Goal: Find specific page/section: Find specific page/section

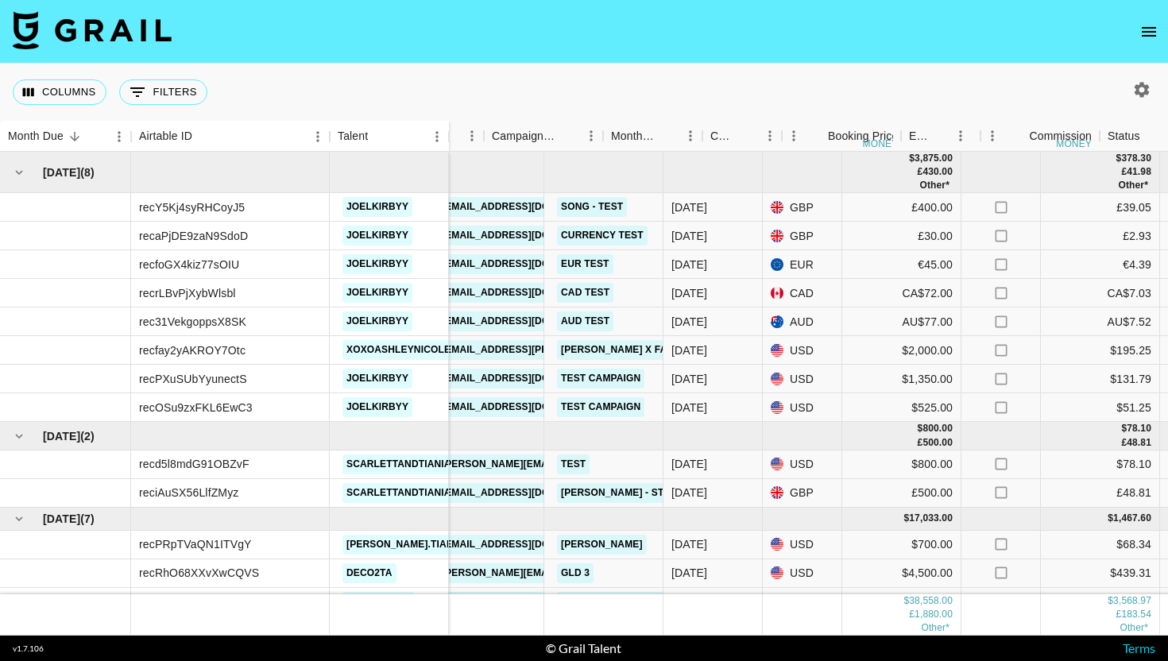
scroll to position [0, 326]
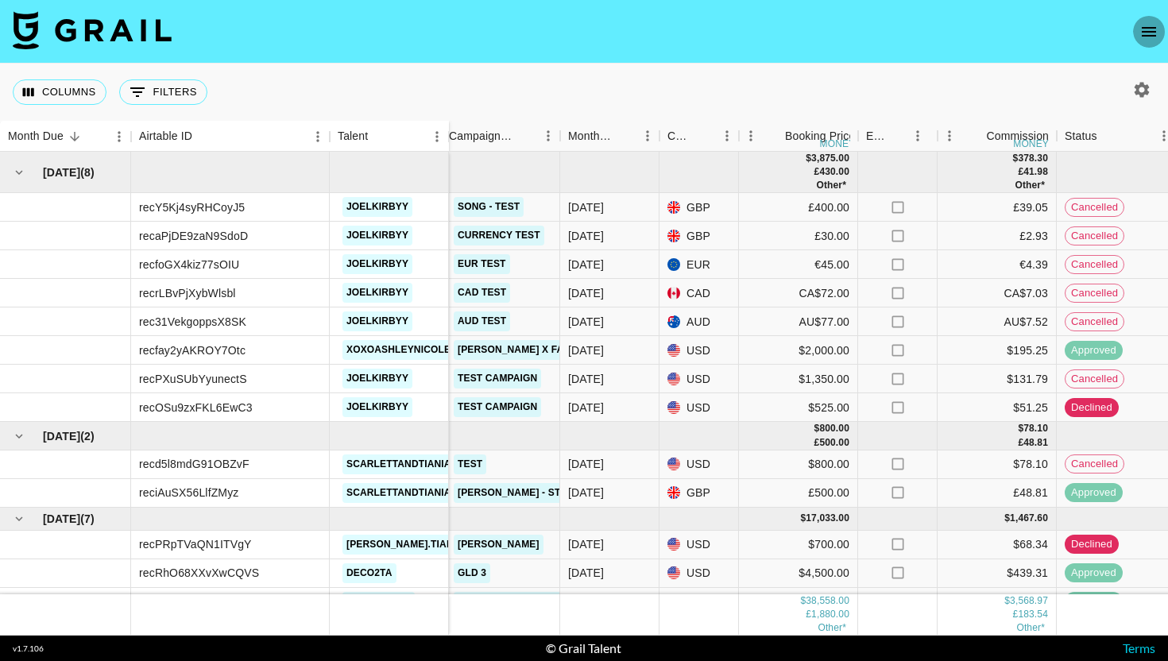
click at [1143, 37] on icon "open drawer" at bounding box center [1148, 31] width 19 height 19
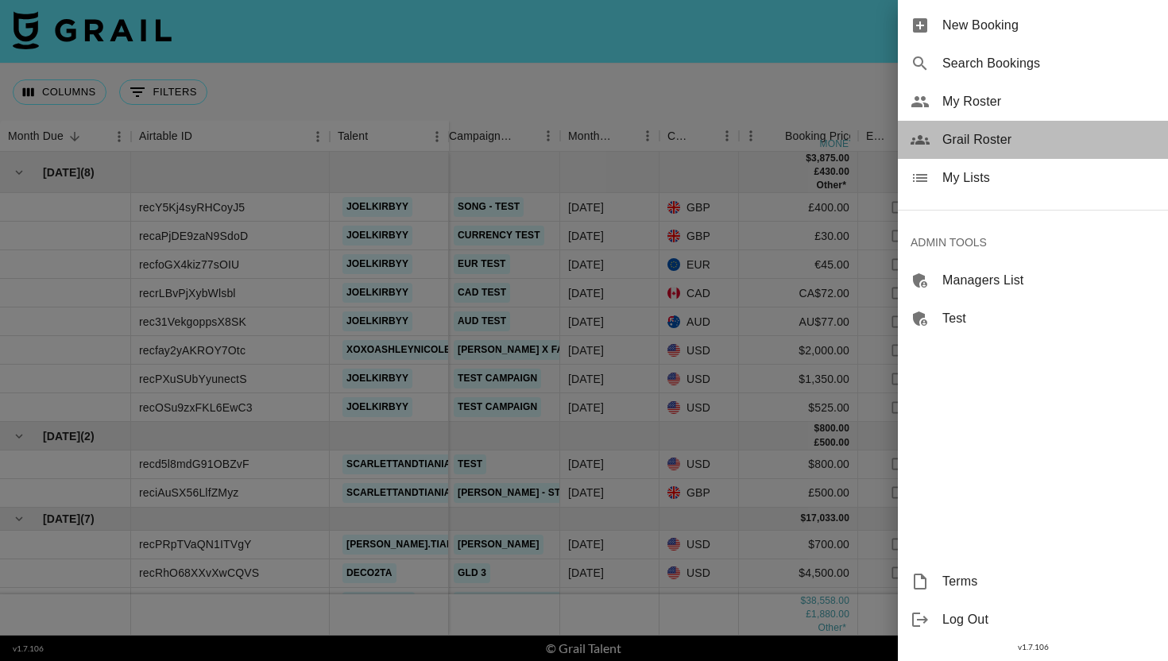
click at [1049, 151] on div "Grail Roster" at bounding box center [1033, 140] width 270 height 38
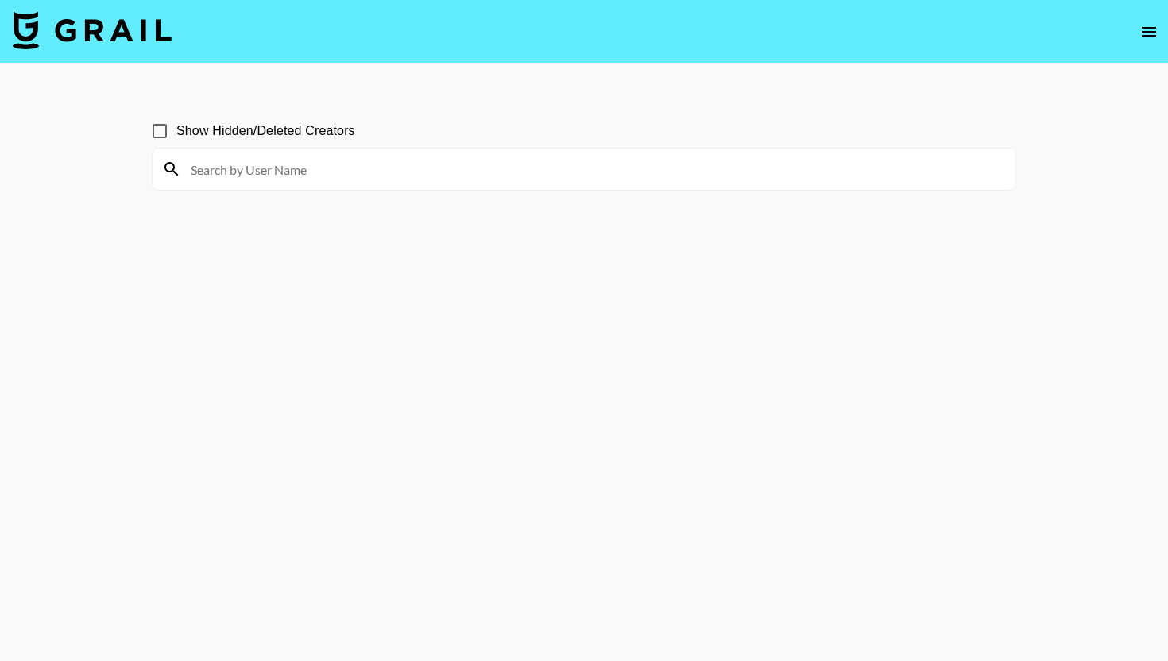
click at [255, 150] on div at bounding box center [584, 169] width 863 height 41
click at [259, 170] on input at bounding box center [593, 168] width 825 height 25
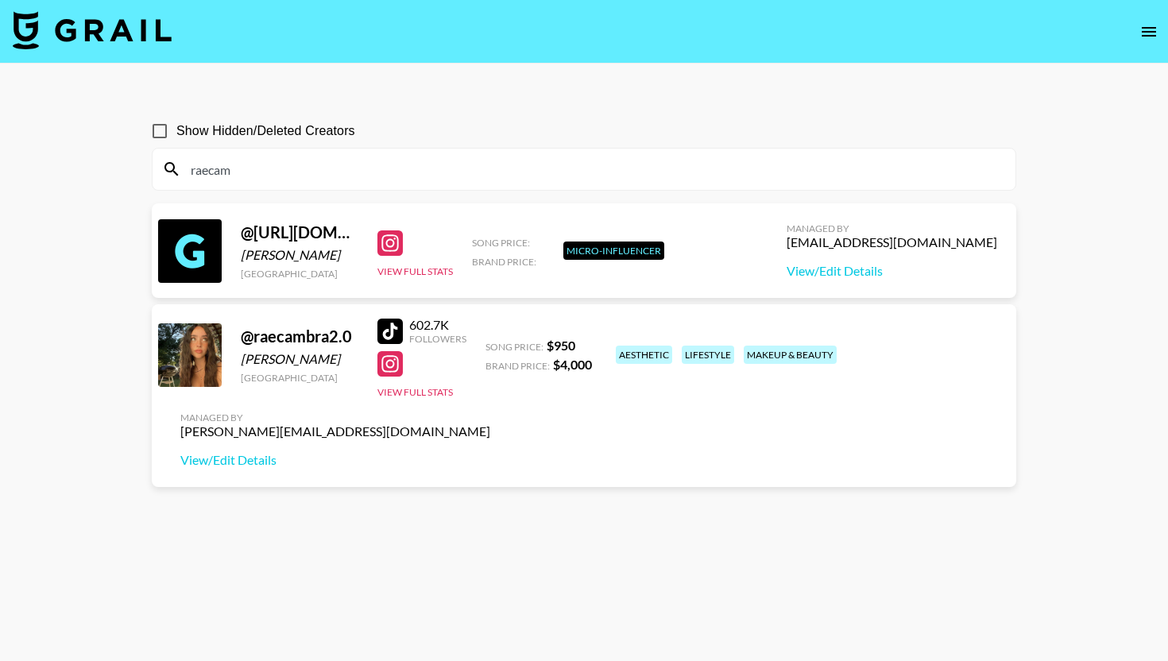
type input "raecam"
click at [241, 135] on span "Show Hidden/Deleted Creators" at bounding box center [265, 131] width 179 height 19
click at [176, 135] on input "Show Hidden/Deleted Creators" at bounding box center [159, 130] width 33 height 33
checkbox input "true"
click at [233, 172] on input "raecam" at bounding box center [593, 168] width 825 height 25
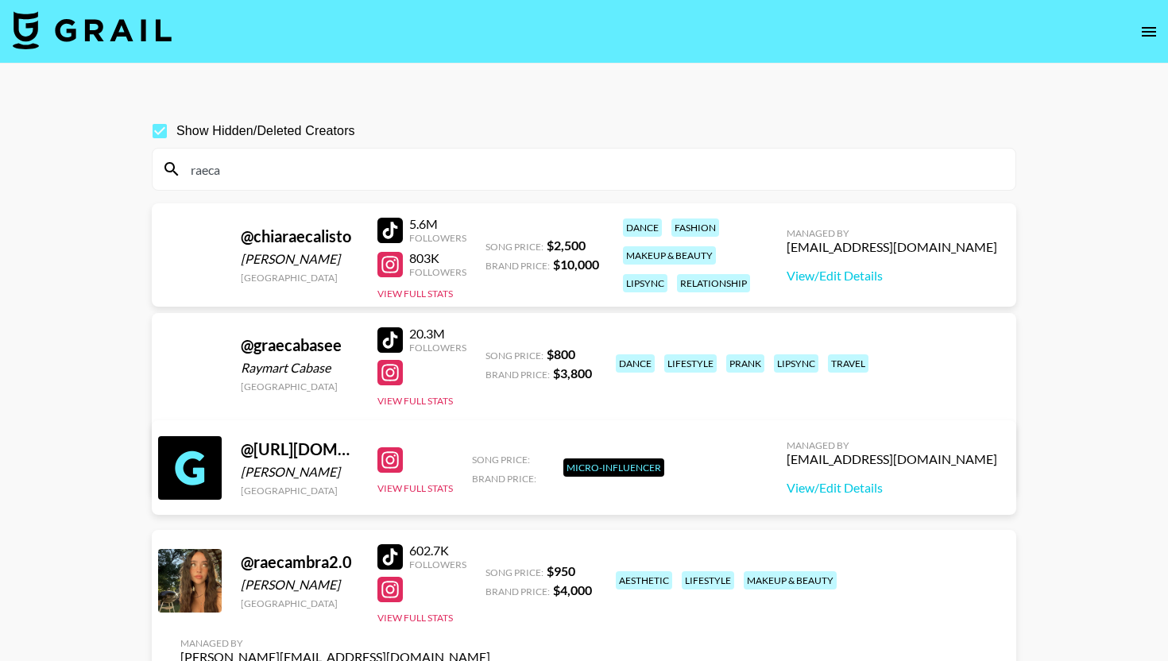
type input "raecam"
